Goal: Information Seeking & Learning: Learn about a topic

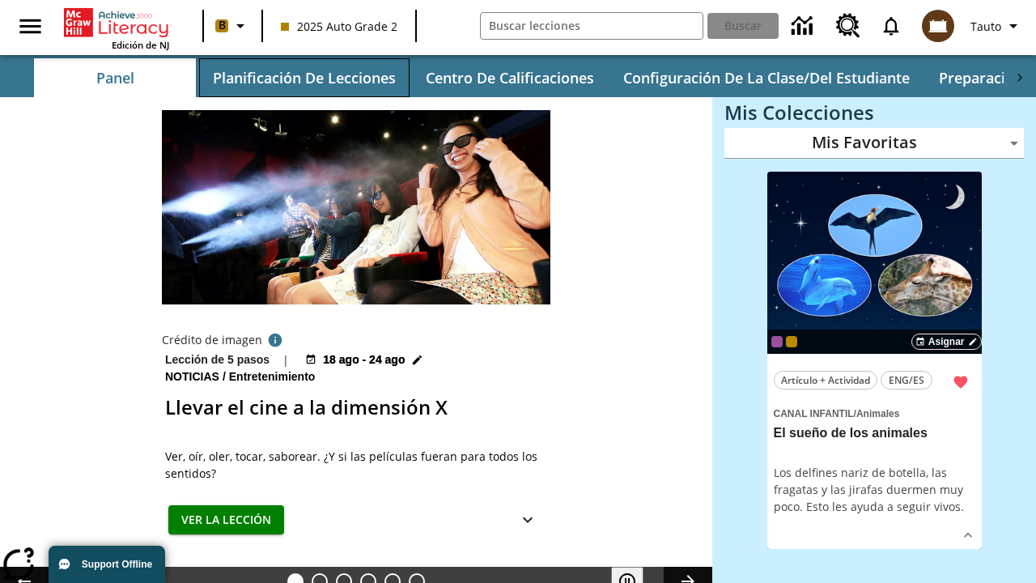
click at [304, 78] on button "Planificación de lecciones" at bounding box center [304, 77] width 211 height 39
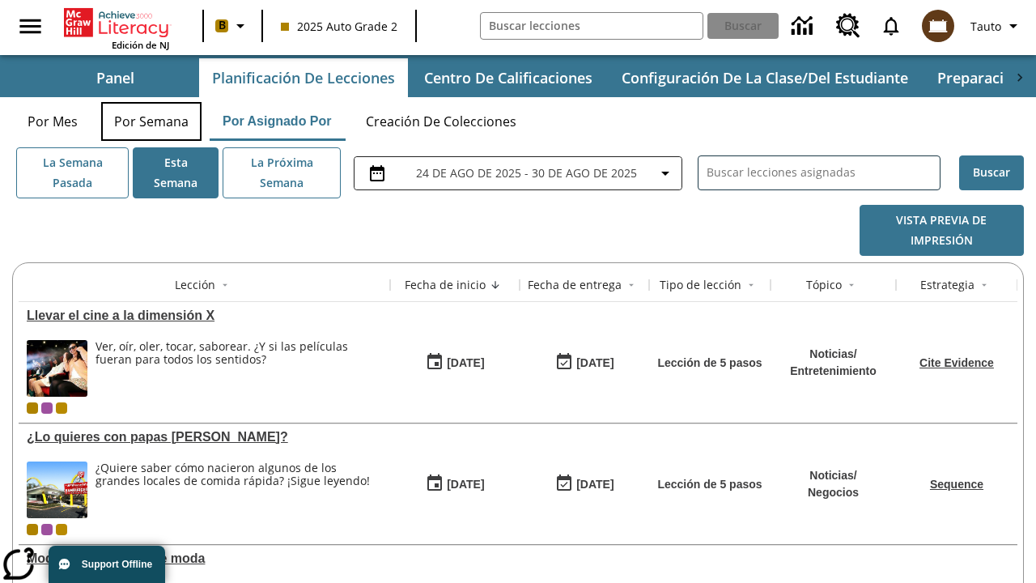
click at [151, 121] on button "Por semana" at bounding box center [151, 121] width 100 height 39
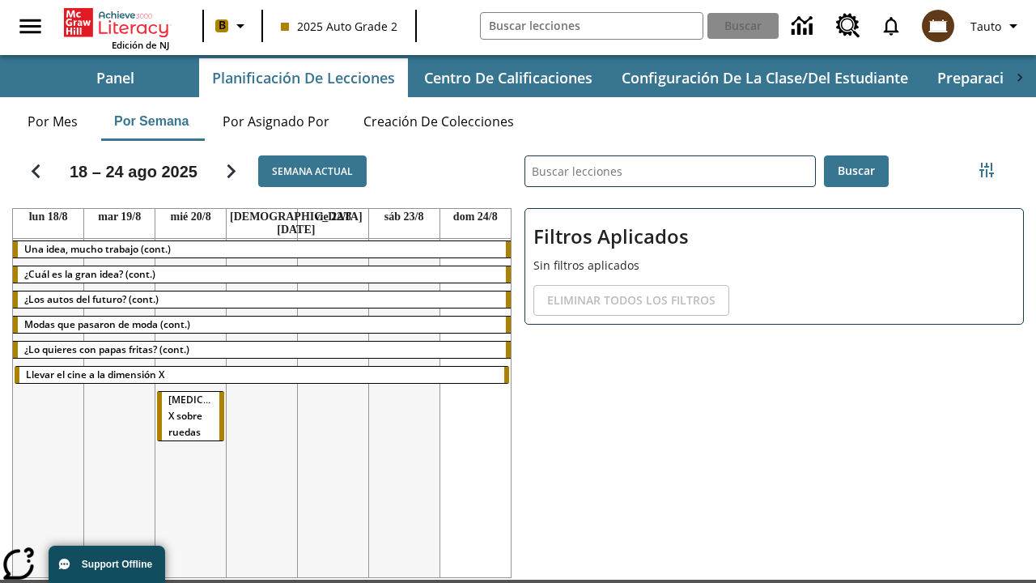
click at [475, 402] on tr "Una idea, mucho trabajo (cont.) ¿Cuál es la gran idea? (cont.) ¿Los autos del f…" at bounding box center [262, 413] width 498 height 349
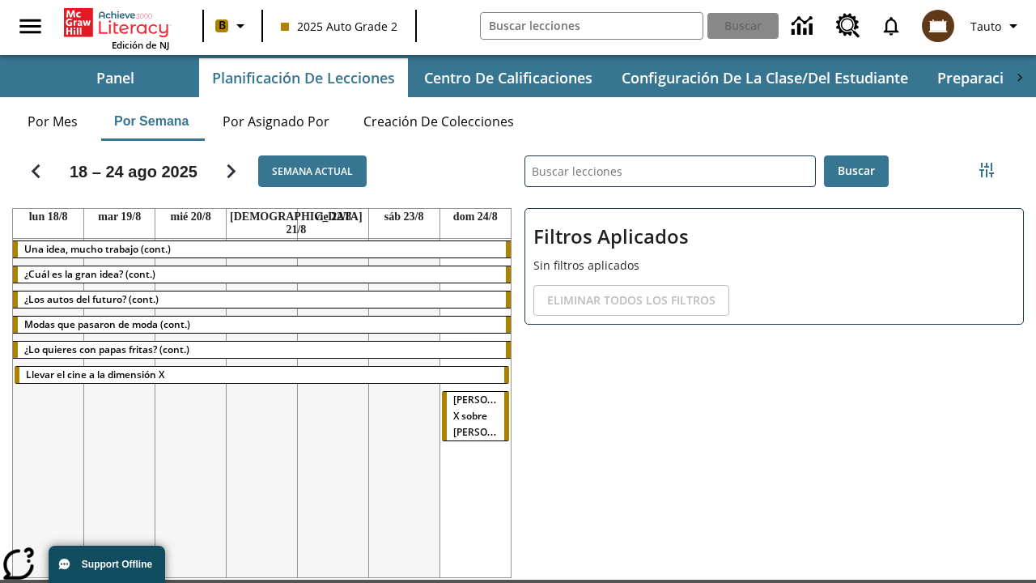
click at [470, 393] on span "[PERSON_NAME] X sobre [PERSON_NAME]" at bounding box center [491, 416] width 77 height 46
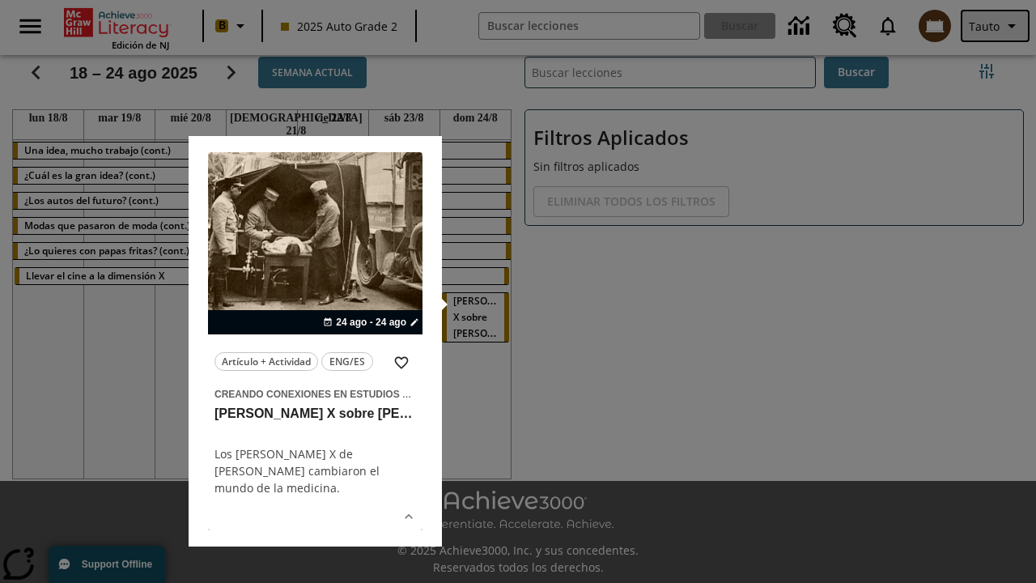
click at [997, 26] on span "Tauto" at bounding box center [984, 26] width 31 height 17
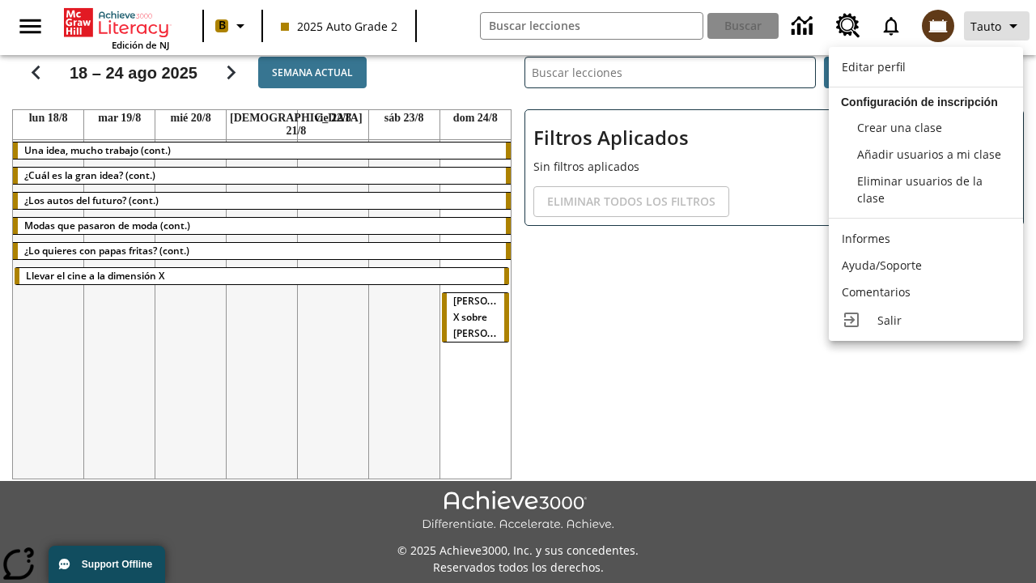
scroll to position [101, 0]
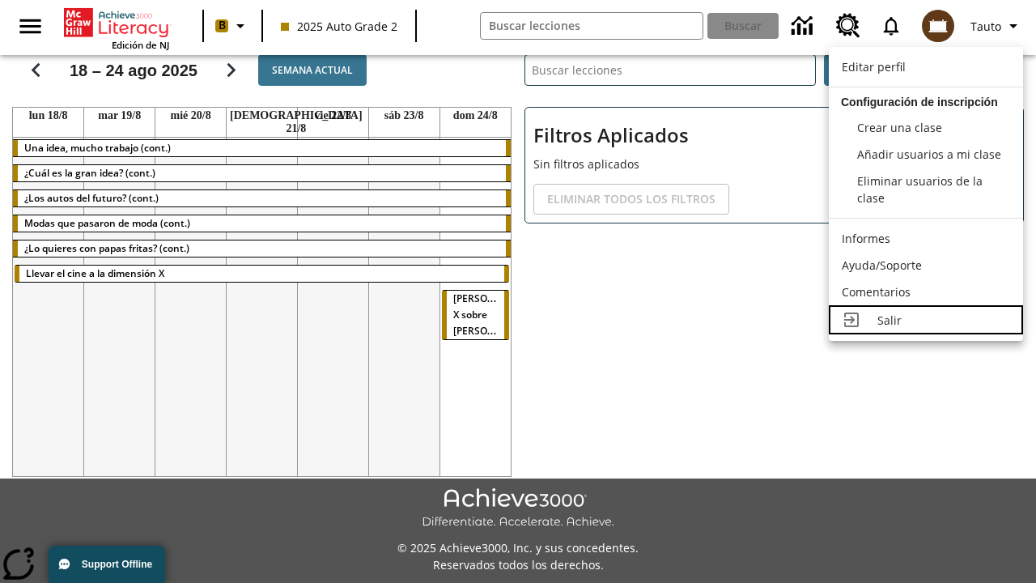
click at [926, 320] on div "Salir" at bounding box center [944, 320] width 133 height 17
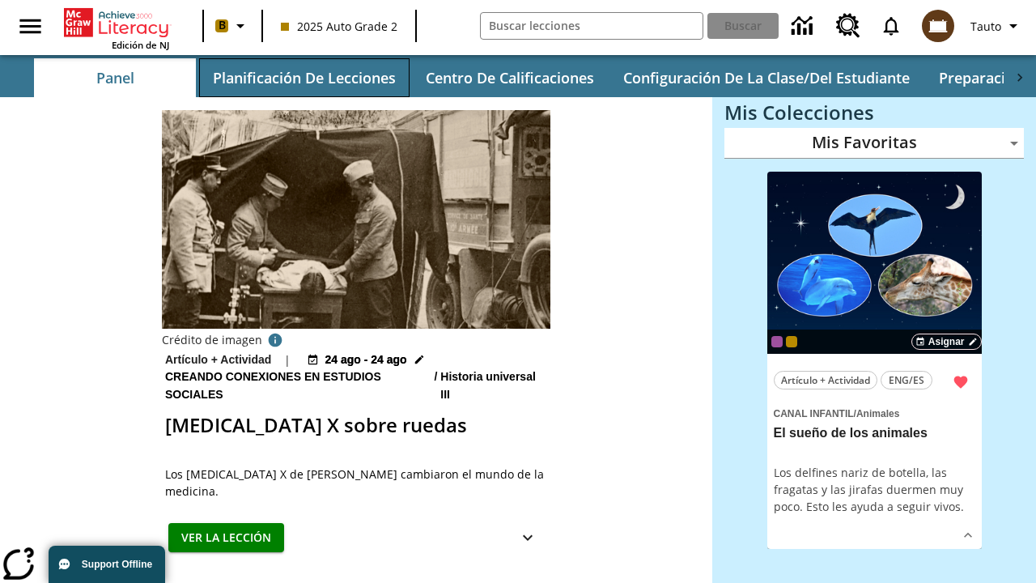
click at [304, 78] on button "Planificación de lecciones" at bounding box center [304, 77] width 211 height 39
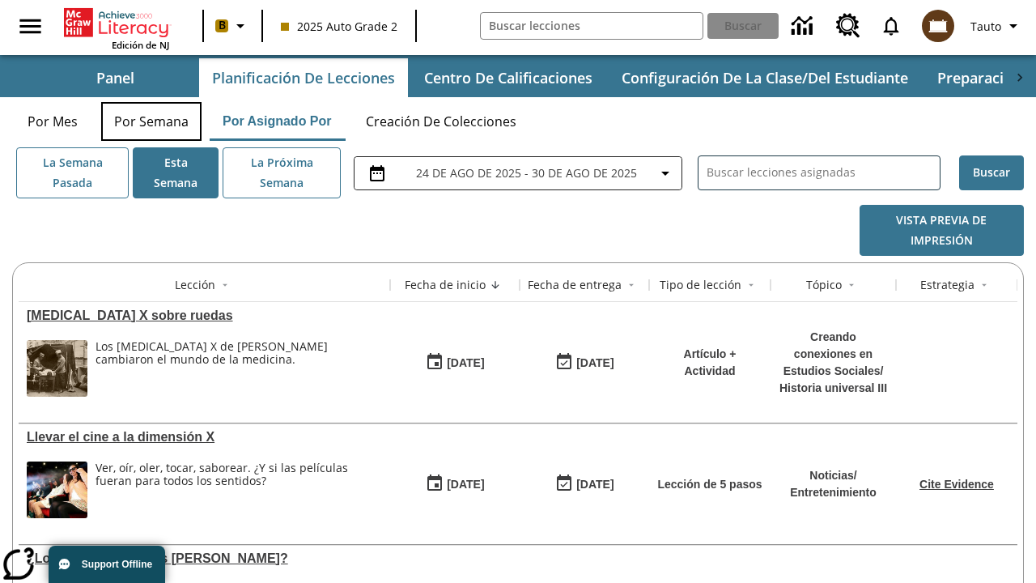
click at [151, 121] on button "Por semana" at bounding box center [151, 121] width 100 height 39
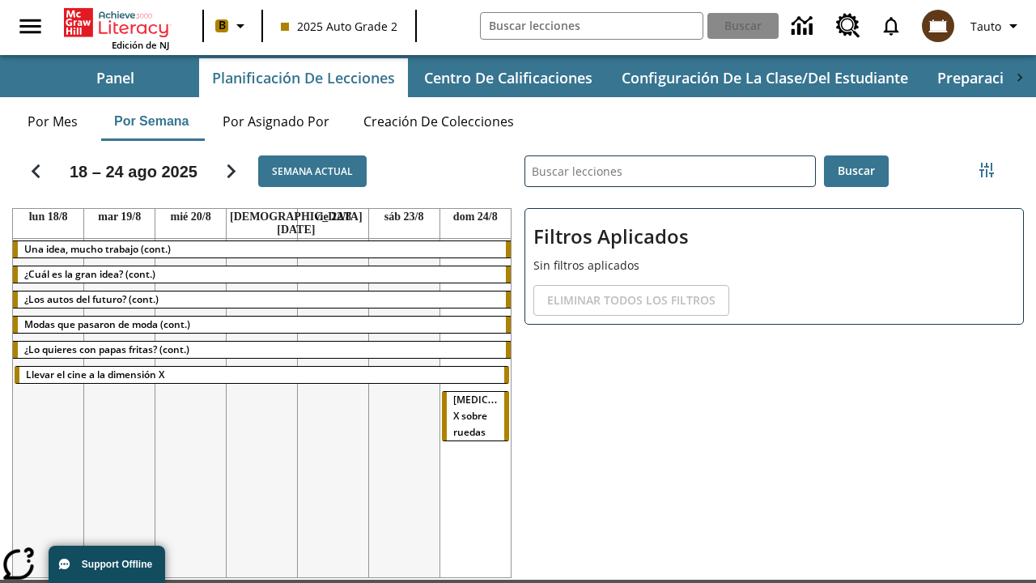
click at [190, 402] on tr "Una idea, mucho trabajo (cont.) ¿Cuál es la gran idea? (cont.) ¿Los autos del f…" at bounding box center [262, 413] width 498 height 349
